Goal: Find specific page/section: Locate item on page

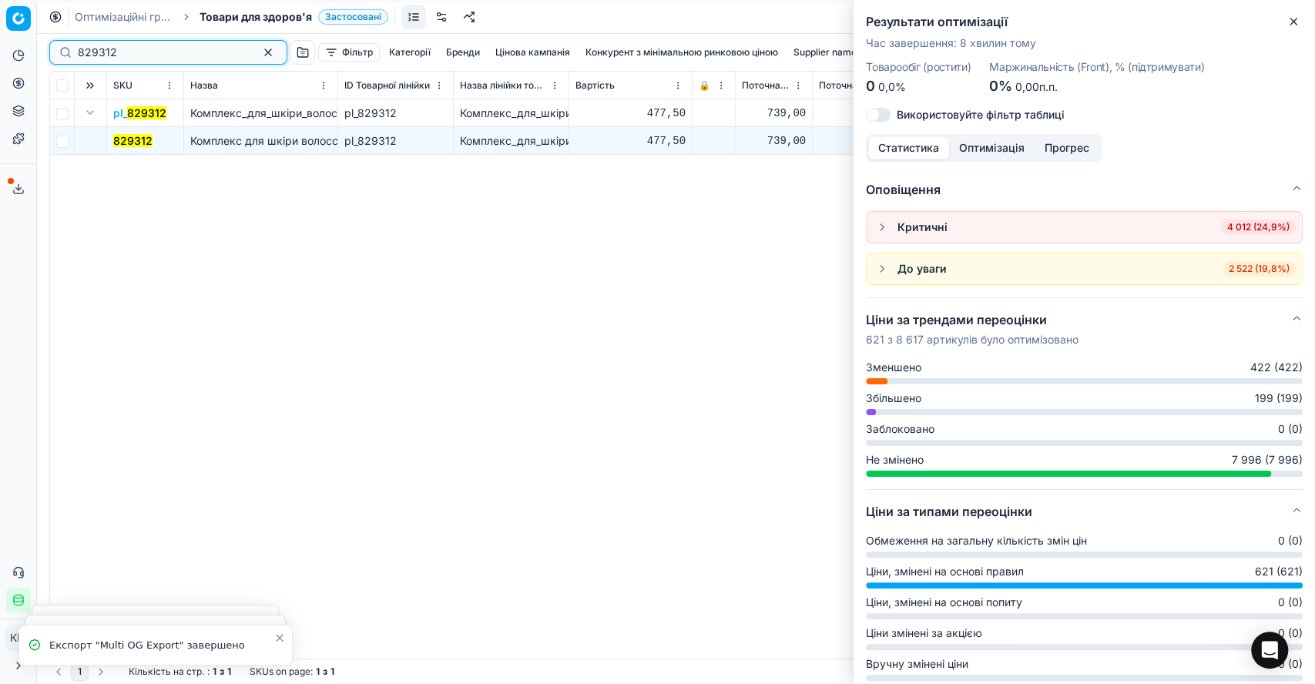
click at [153, 48] on input "829312" at bounding box center [162, 52] width 169 height 15
drag, startPoint x: 142, startPoint y: 50, endPoint x: 19, endPoint y: 47, distance: 123.3
click at [19, 47] on div "Pricing platform Аналітика Цінова оптимізація Асортимент продукції Шаблони Серв…" at bounding box center [657, 342] width 1315 height 684
paste input "628681"
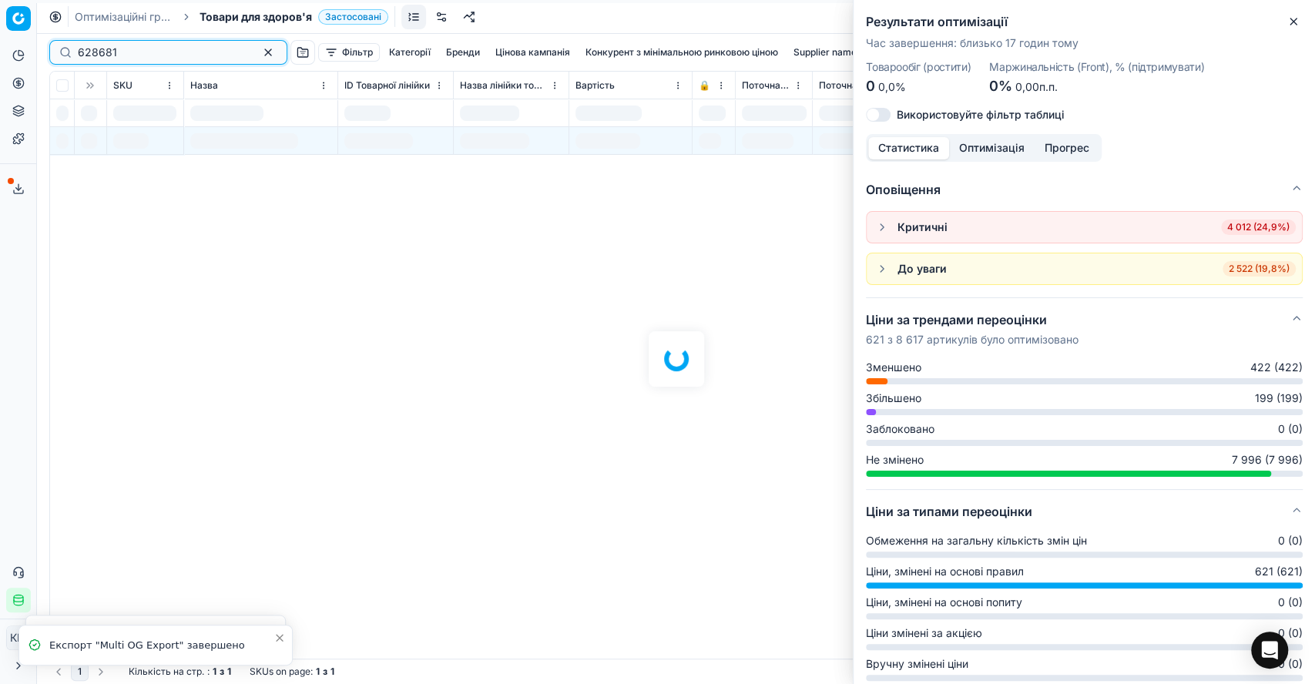
type input "628681"
click at [1294, 19] on icon "button" at bounding box center [1293, 21] width 12 height 12
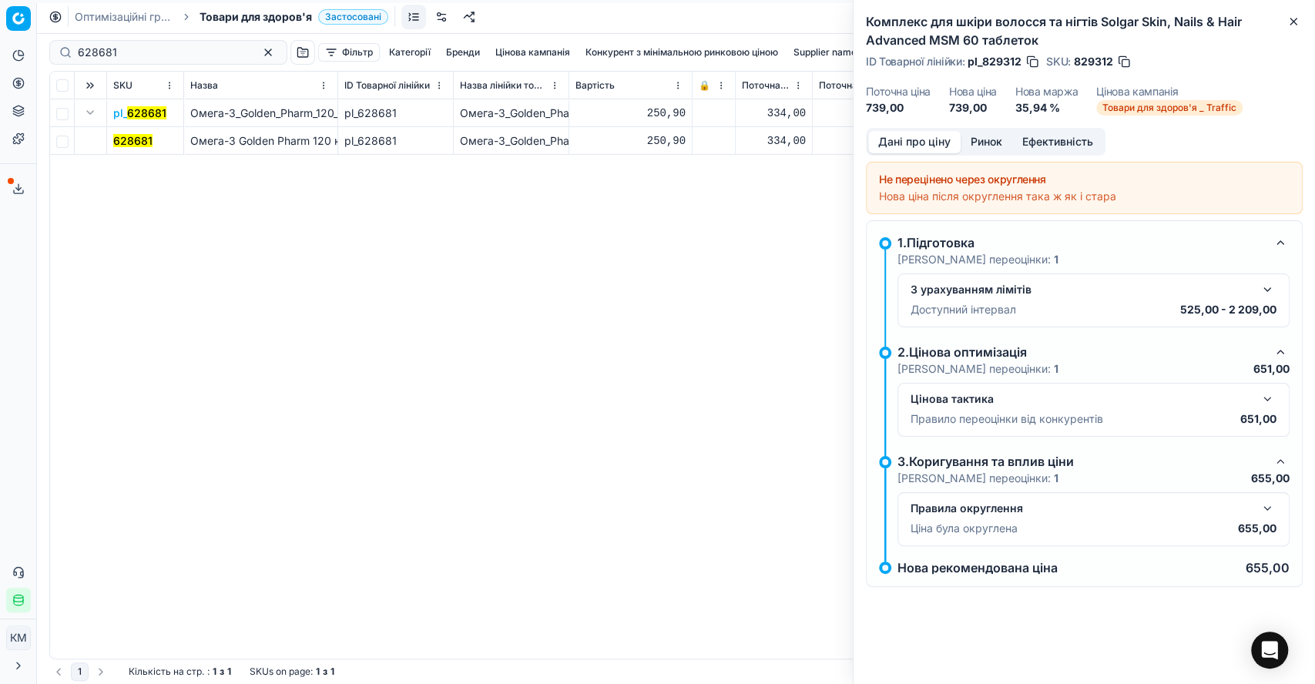
click at [123, 136] on mark "628681" at bounding box center [132, 140] width 39 height 13
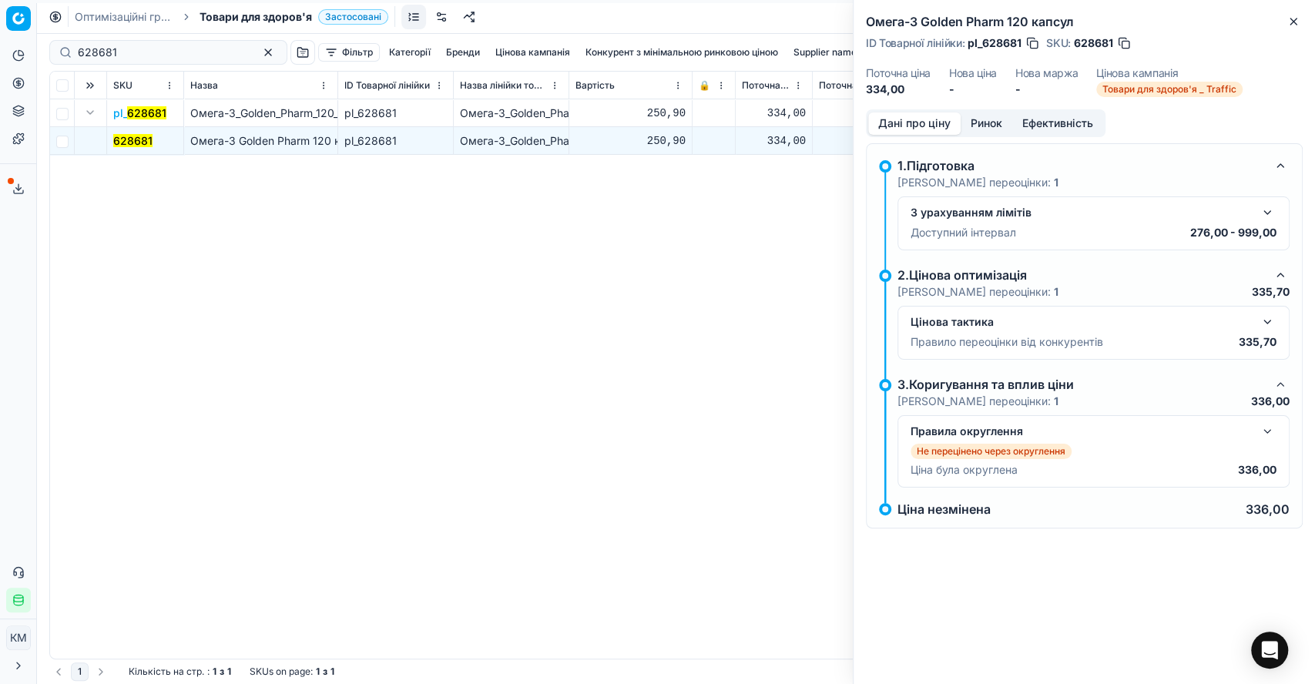
click at [1265, 429] on button "button" at bounding box center [1267, 431] width 18 height 18
click at [1269, 313] on button "button" at bounding box center [1267, 322] width 18 height 18
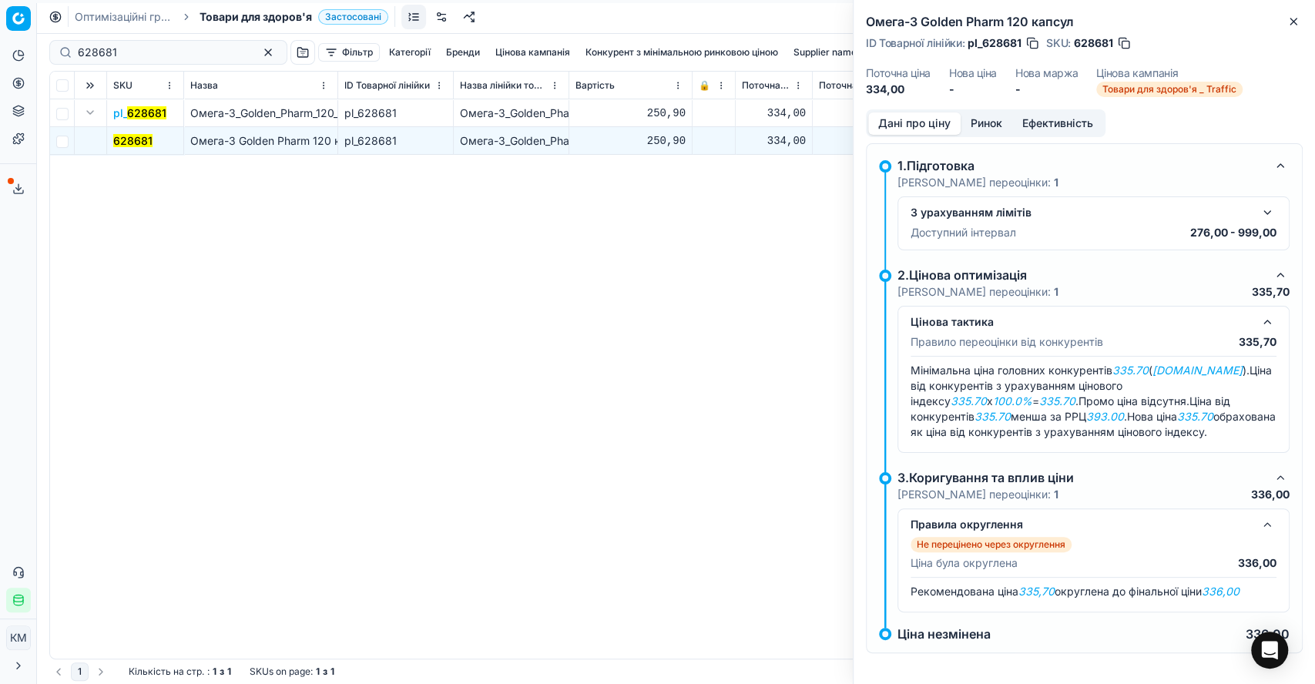
click at [979, 115] on button "Ринок" at bounding box center [986, 123] width 52 height 22
